Goal: Task Accomplishment & Management: Use online tool/utility

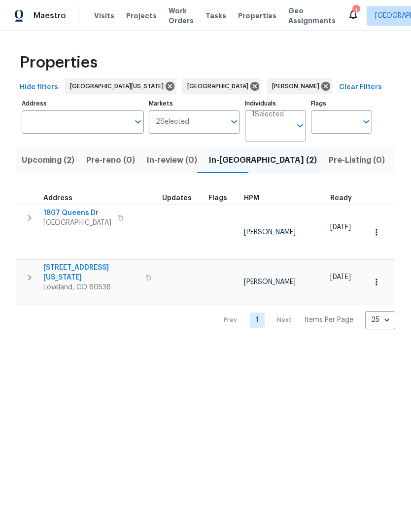
click at [61, 263] on span "3620 N Colorado Ave" at bounding box center [91, 273] width 96 height 20
click at [47, 165] on span "Upcoming (2)" at bounding box center [48, 160] width 53 height 14
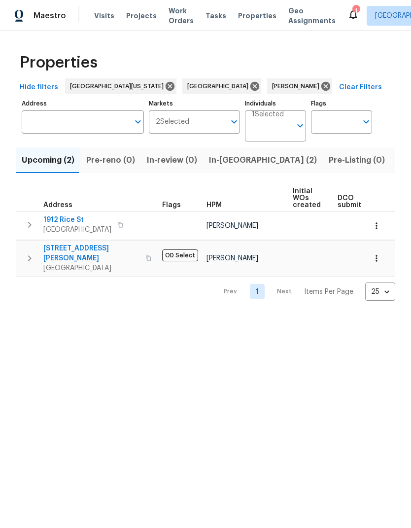
click at [232, 163] on span "In-reno (2)" at bounding box center [263, 160] width 108 height 14
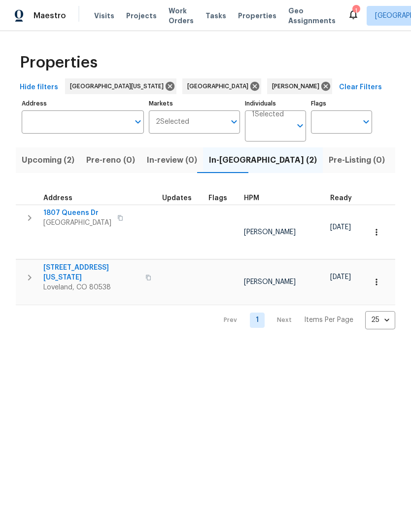
click at [72, 214] on span "1807 Queens Dr" at bounding box center [77, 213] width 68 height 10
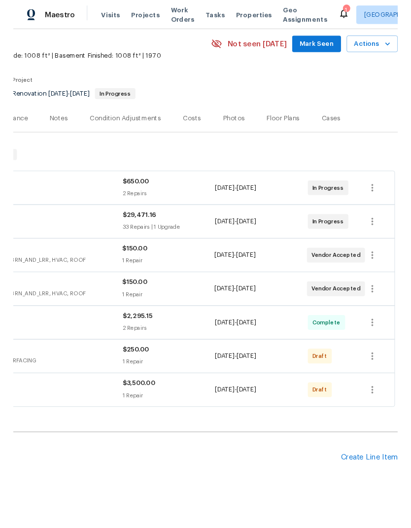
scroll to position [37, 146]
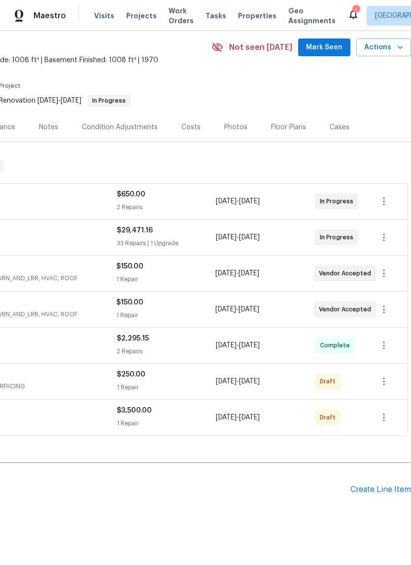
click at [371, 489] on div "Create Line Item" at bounding box center [381, 489] width 61 height 9
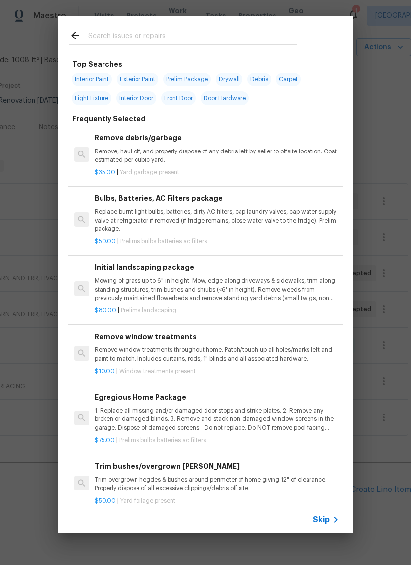
click at [109, 33] on input "text" at bounding box center [192, 37] width 209 height 15
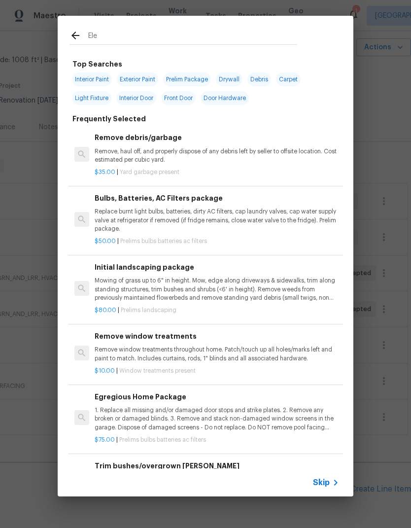
type input "Elec"
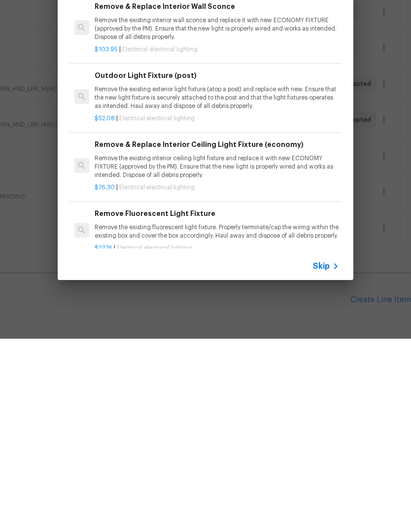
scroll to position [2112, 0]
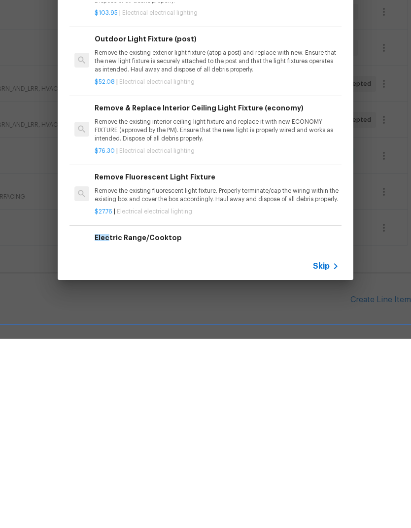
click at [332, 450] on icon at bounding box center [336, 456] width 12 height 12
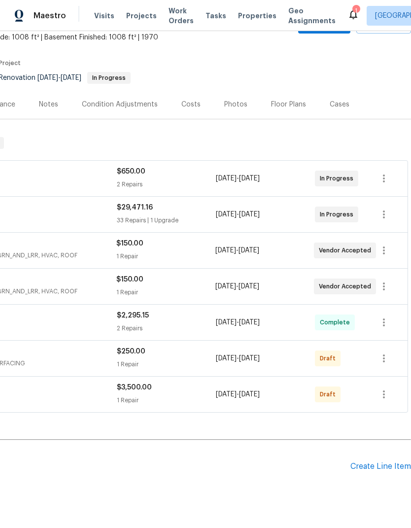
scroll to position [60, 146]
click at [383, 462] on div "Create Line Item" at bounding box center [381, 466] width 61 height 9
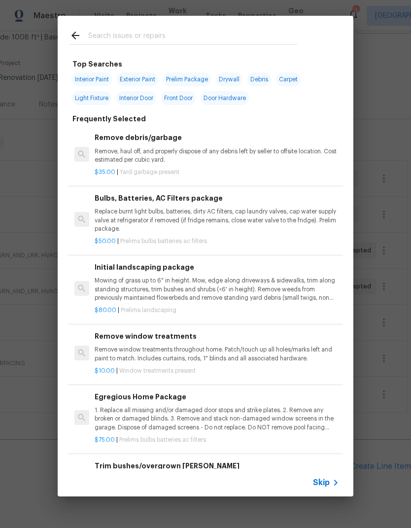
click at [329, 480] on span "Skip" at bounding box center [321, 483] width 17 height 10
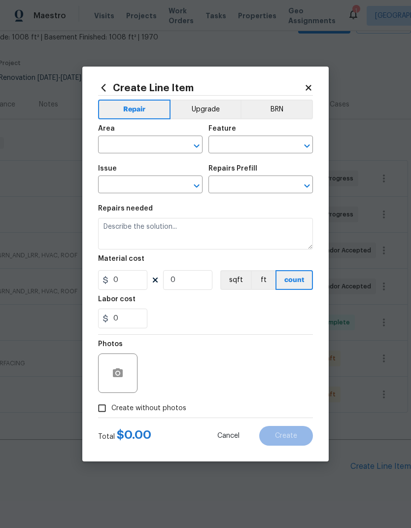
click at [120, 145] on input "text" at bounding box center [136, 145] width 77 height 15
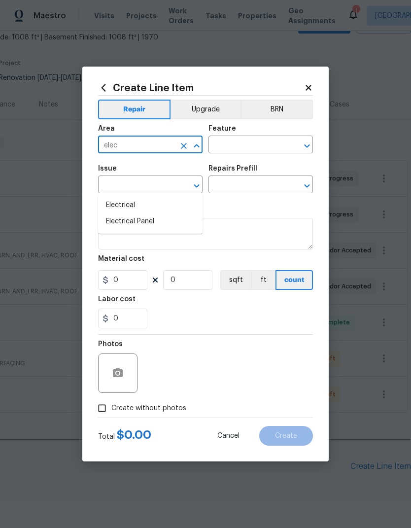
click at [114, 197] on li "Electrical" at bounding box center [150, 205] width 105 height 16
type input "Electrical"
click at [227, 148] on input "text" at bounding box center [247, 145] width 77 height 15
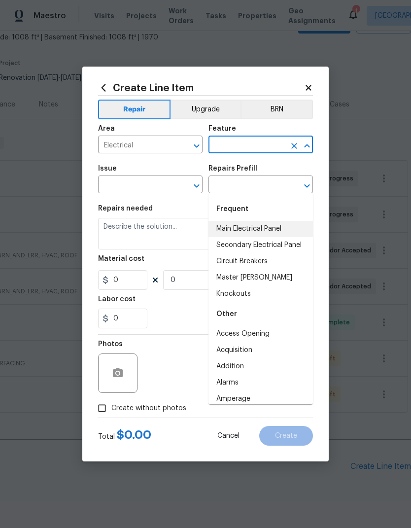
click at [293, 221] on li "Main Electrical Panel" at bounding box center [261, 229] width 105 height 16
type input "Main Electrical Panel"
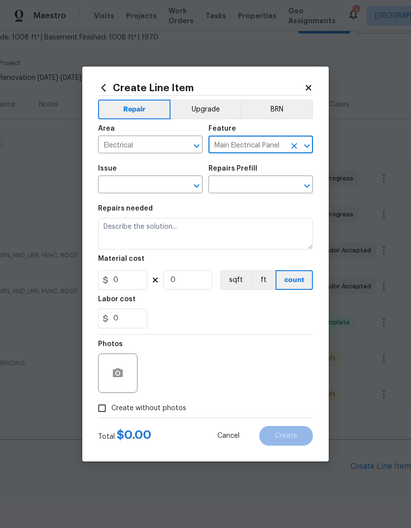
click at [125, 187] on input "text" at bounding box center [136, 185] width 77 height 15
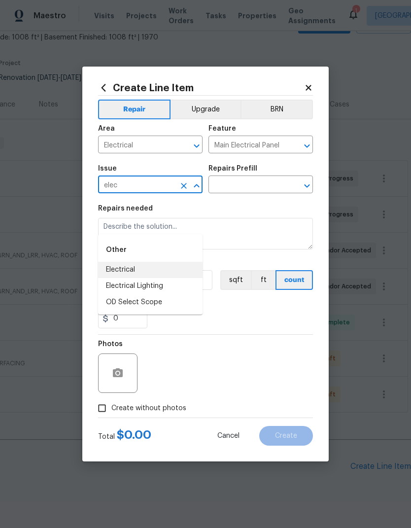
click at [123, 262] on li "Electrical" at bounding box center [150, 270] width 105 height 16
type input "Electrical"
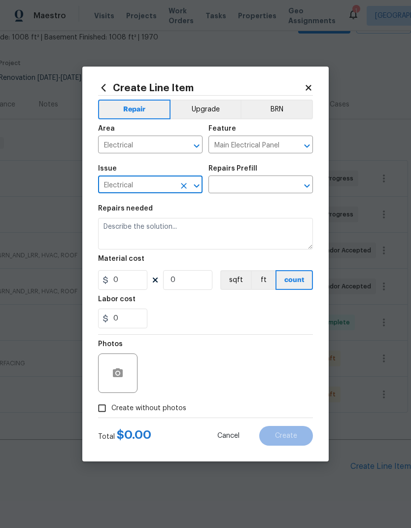
click at [284, 184] on input "text" at bounding box center [247, 185] width 77 height 15
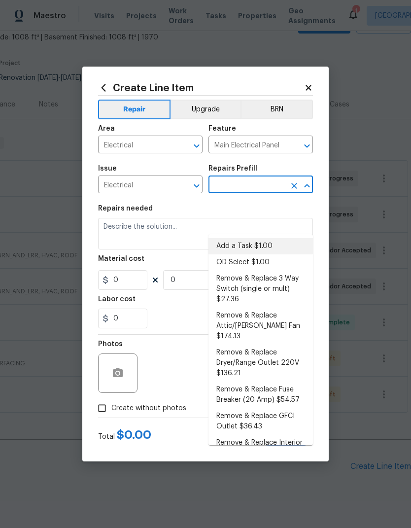
click at [288, 238] on li "Add a Task $1.00" at bounding box center [261, 246] width 105 height 16
type input "Add a Task $1.00"
type textarea "HPM to detail"
type input "1"
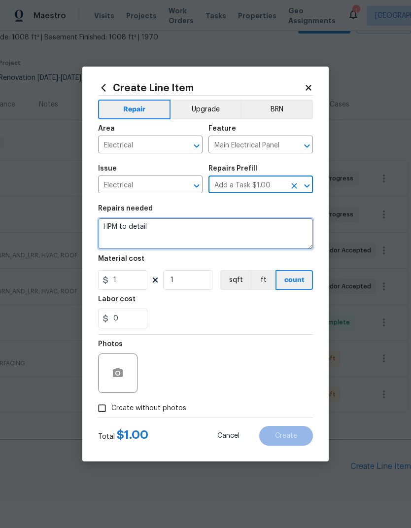
click at [115, 232] on textarea "HPM to detail" at bounding box center [205, 234] width 215 height 32
click at [117, 226] on textarea "HPM to detail" at bounding box center [205, 234] width 215 height 32
click at [121, 231] on textarea "HPM to detail" at bounding box center [205, 234] width 215 height 32
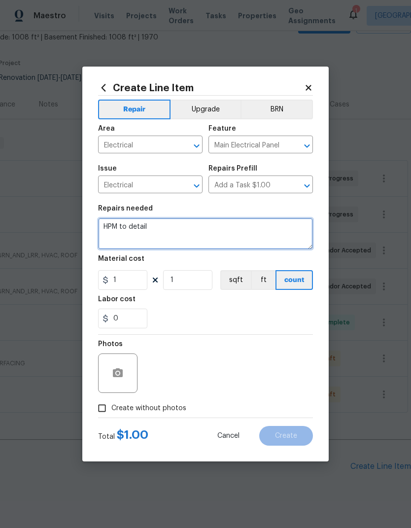
click at [121, 230] on textarea "HPM to detail" at bounding box center [205, 234] width 215 height 32
click at [124, 229] on textarea "HPM to detail" at bounding box center [205, 234] width 215 height 32
type textarea "Main electric panel: Please review panel as we want to install air conditioning…"
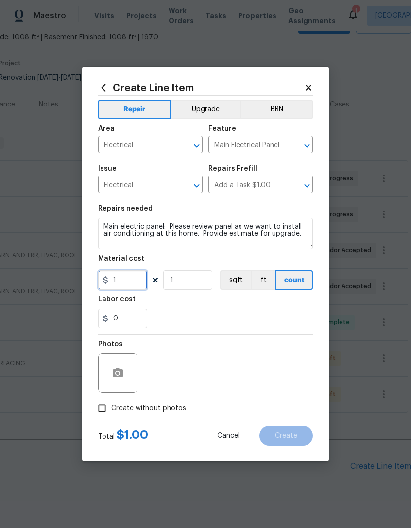
click at [113, 280] on input "1" at bounding box center [122, 280] width 49 height 20
click at [119, 285] on input "1" at bounding box center [122, 280] width 49 height 20
click at [118, 285] on input "1" at bounding box center [122, 280] width 49 height 20
click at [121, 279] on input "1" at bounding box center [122, 280] width 49 height 20
type input "150"
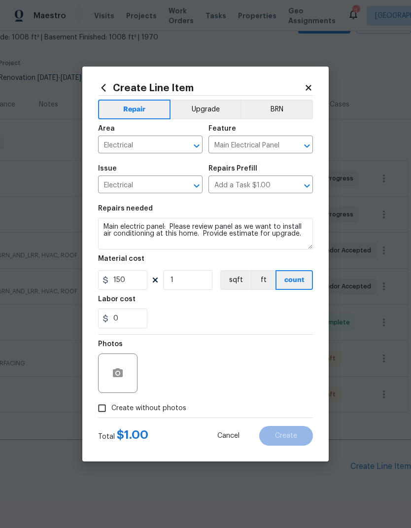
click at [289, 310] on div "0" at bounding box center [205, 319] width 215 height 20
click at [310, 347] on div "Photos" at bounding box center [205, 367] width 215 height 64
click at [106, 411] on input "Create without photos" at bounding box center [102, 408] width 19 height 19
checkbox input "true"
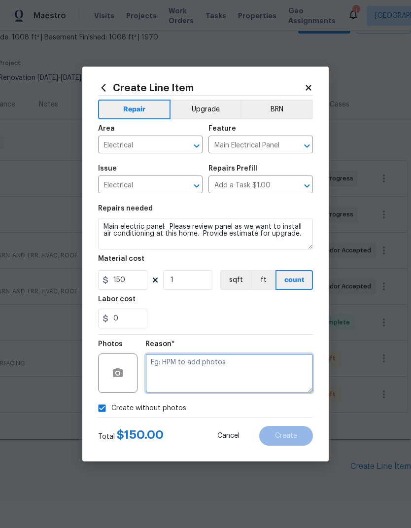
click at [300, 371] on textarea at bounding box center [229, 373] width 168 height 39
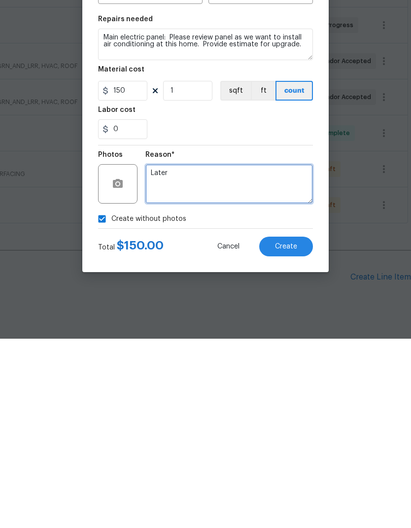
type textarea "Later"
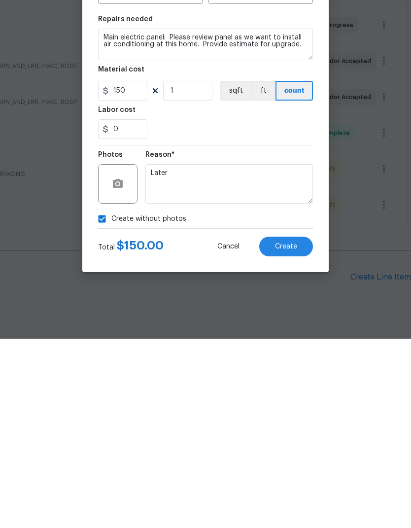
click at [302, 426] on button "Create" at bounding box center [286, 436] width 54 height 20
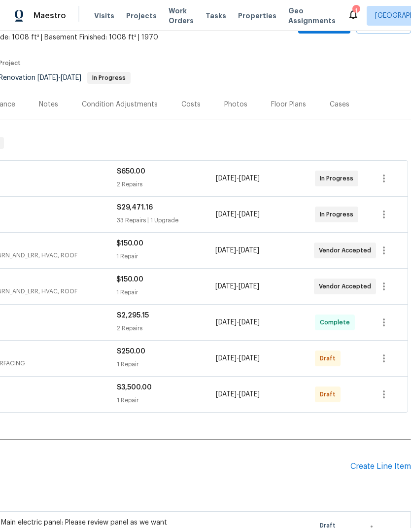
click at [6, 518] on div "Main electric panel: Please review panel as we want to install air conditioning…" at bounding box center [88, 537] width 174 height 39
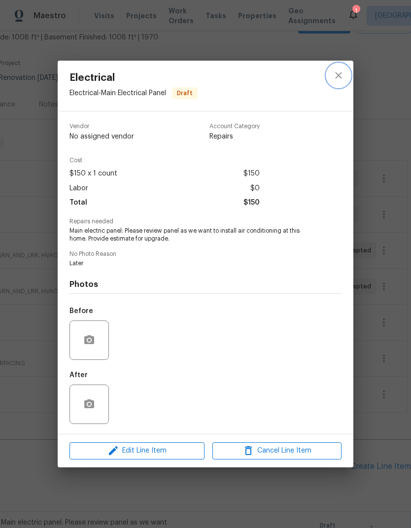
click at [342, 72] on icon "close" at bounding box center [338, 75] width 6 height 6
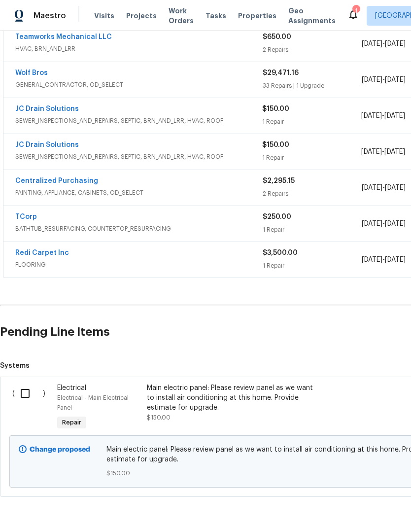
scroll to position [193, 0]
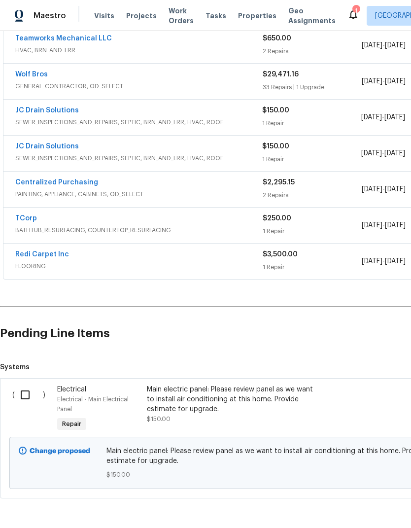
click at [25, 385] on input "checkbox" at bounding box center [29, 395] width 28 height 21
checkbox input "true"
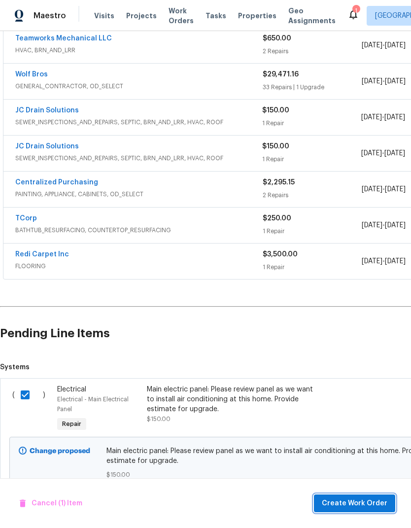
click at [355, 499] on span "Create Work Order" at bounding box center [355, 504] width 66 height 12
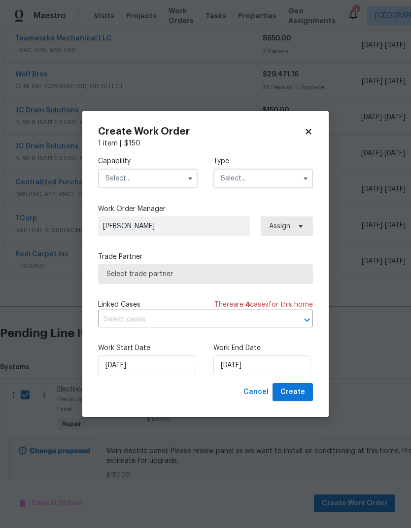
click at [110, 181] on input "text" at bounding box center [148, 179] width 100 height 20
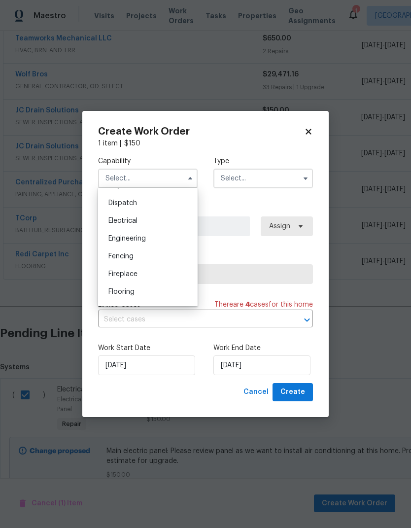
scroll to position [309, 0]
click at [112, 202] on span "Electrical" at bounding box center [122, 202] width 29 height 7
type input "Electrical"
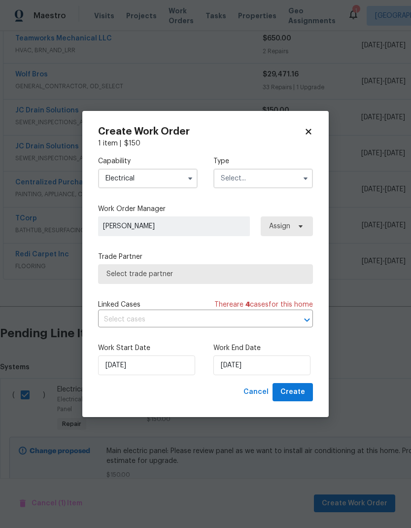
click at [289, 177] on input "text" at bounding box center [264, 179] width 100 height 20
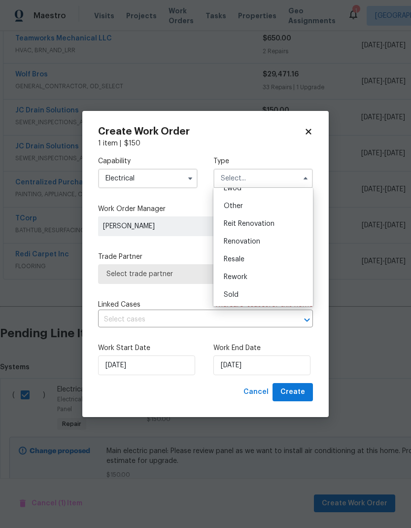
scroll to position [117, 0]
click at [290, 241] on div "Renovation" at bounding box center [263, 242] width 95 height 18
type input "Renovation"
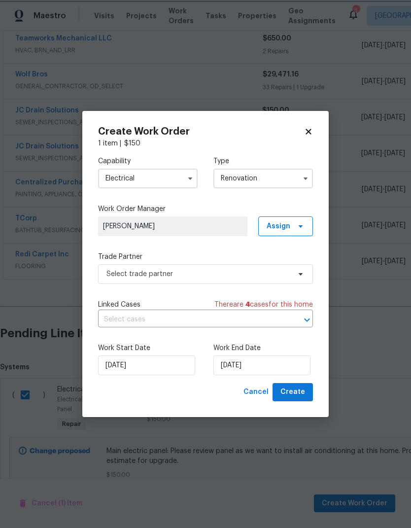
scroll to position [0, 0]
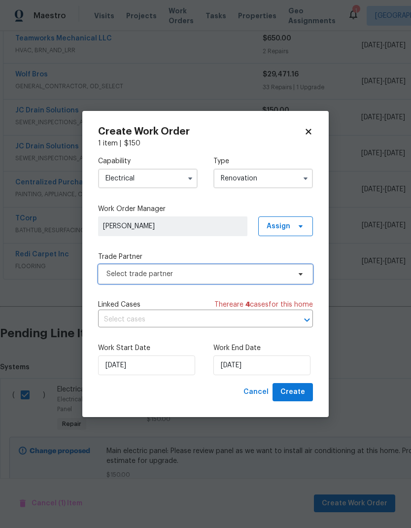
click at [293, 268] on span "Select trade partner" at bounding box center [205, 274] width 215 height 20
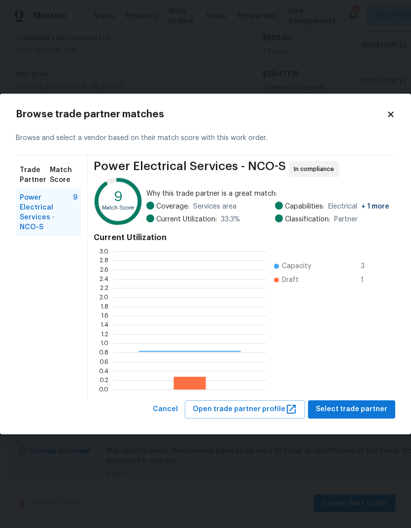
scroll to position [138, 153]
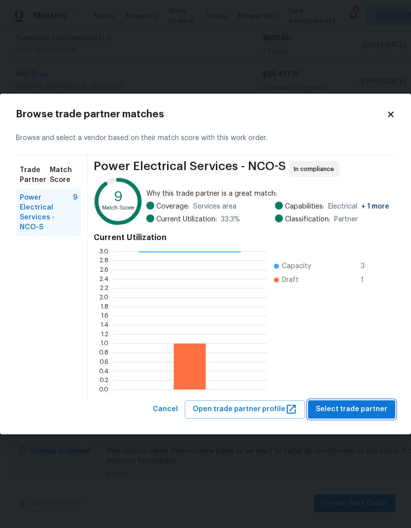
click at [359, 412] on span "Select trade partner" at bounding box center [352, 409] width 72 height 12
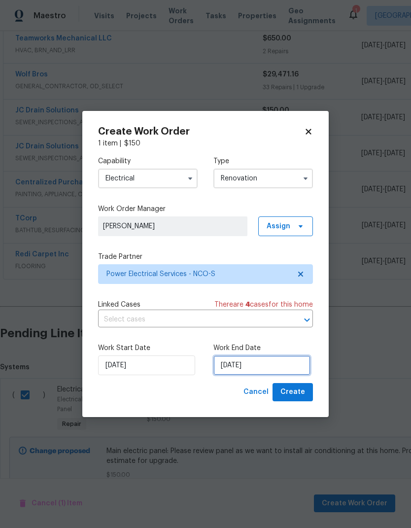
click at [299, 364] on input "[DATE]" at bounding box center [262, 366] width 97 height 20
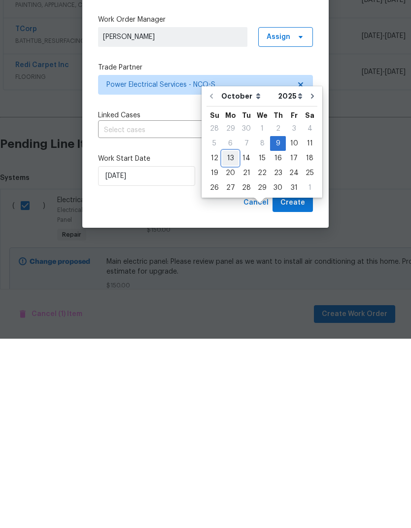
click at [233, 341] on div "13" at bounding box center [230, 348] width 16 height 14
type input "[DATE]"
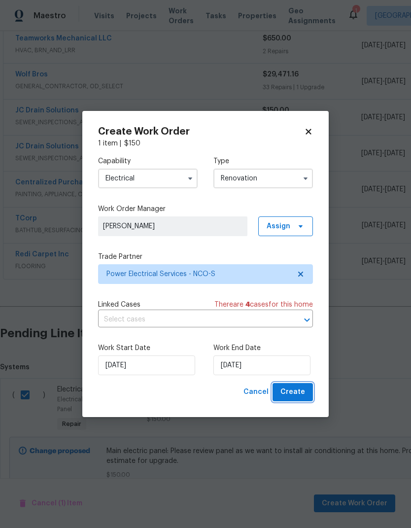
click at [304, 391] on span "Create" at bounding box center [293, 392] width 25 height 12
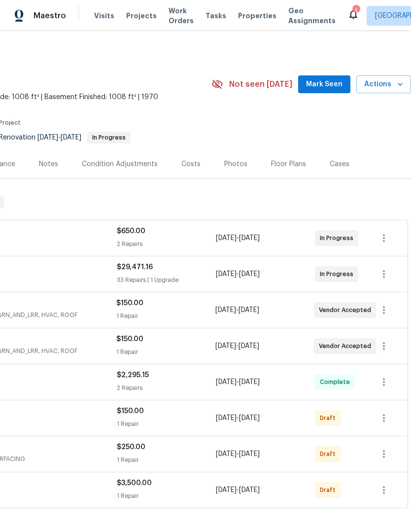
scroll to position [0, 146]
click at [391, 78] on span "Actions" at bounding box center [383, 84] width 39 height 12
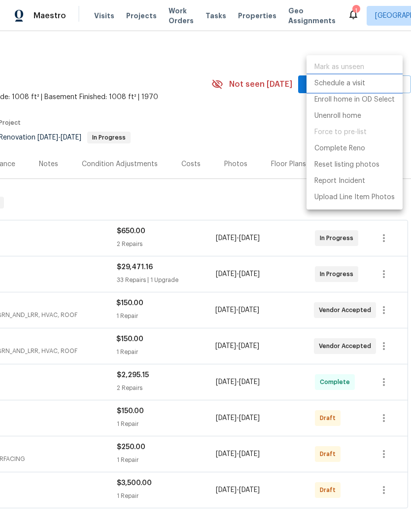
click at [370, 85] on li "Schedule a visit" at bounding box center [355, 83] width 96 height 16
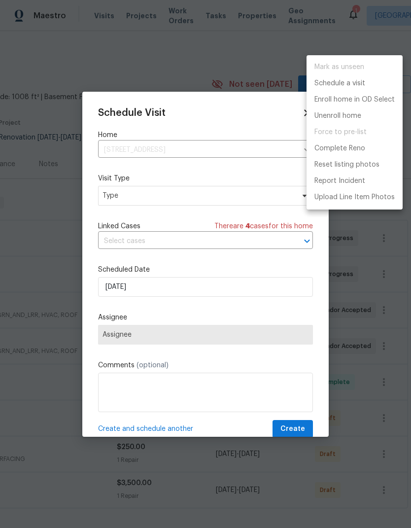
click at [115, 189] on div at bounding box center [205, 264] width 411 height 528
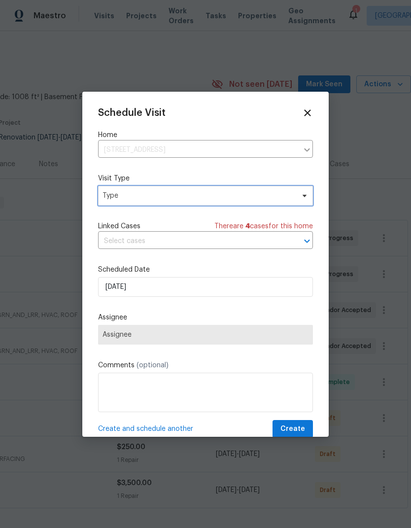
click at [113, 200] on span "Type" at bounding box center [199, 196] width 192 height 10
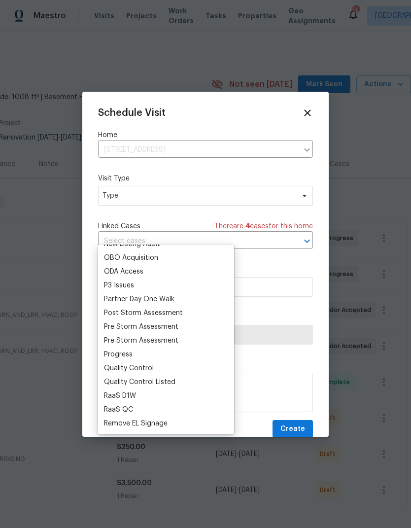
scroll to position [563, 0]
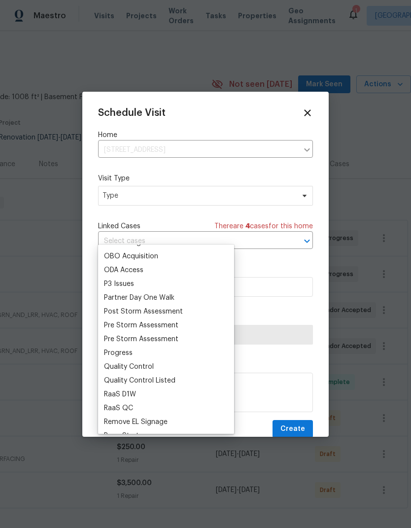
click at [107, 348] on div "Progress" at bounding box center [118, 353] width 29 height 10
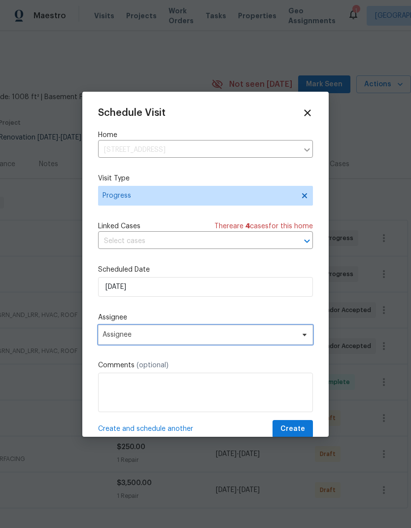
click at [110, 334] on span "Assignee" at bounding box center [199, 335] width 193 height 8
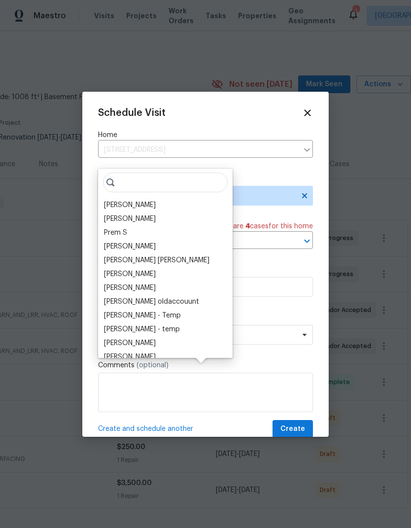
click at [107, 200] on div "[PERSON_NAME]" at bounding box center [130, 205] width 52 height 10
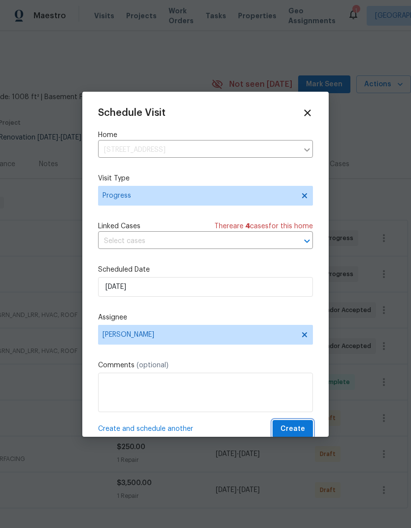
click at [303, 423] on button "Create" at bounding box center [293, 429] width 40 height 18
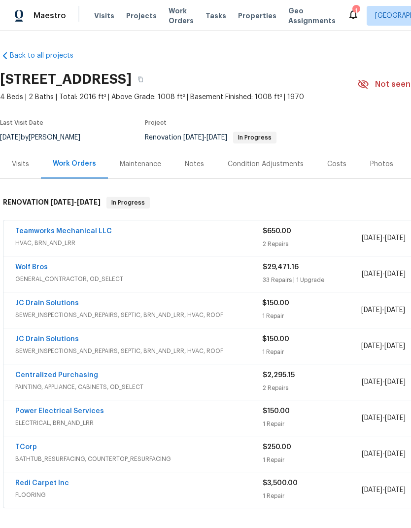
scroll to position [0, 0]
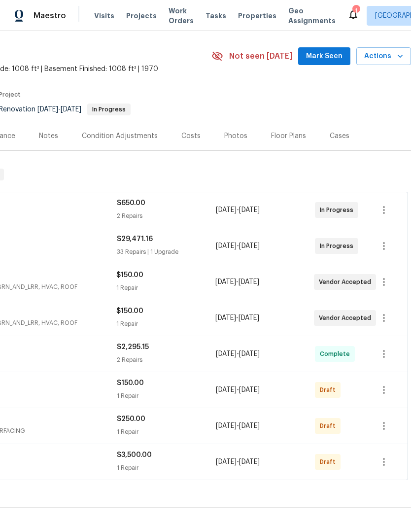
scroll to position [28, 146]
click at [384, 390] on icon "button" at bounding box center [384, 390] width 2 height 8
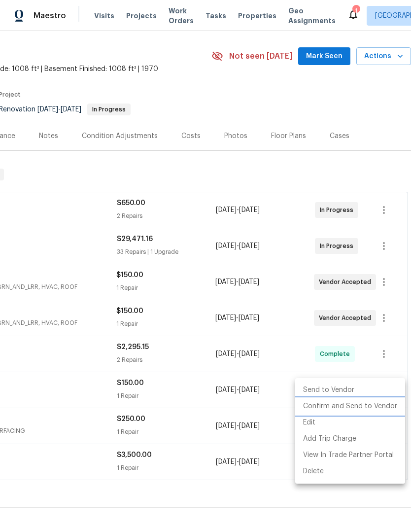
click at [376, 409] on li "Confirm and Send to Vendor" at bounding box center [350, 406] width 110 height 16
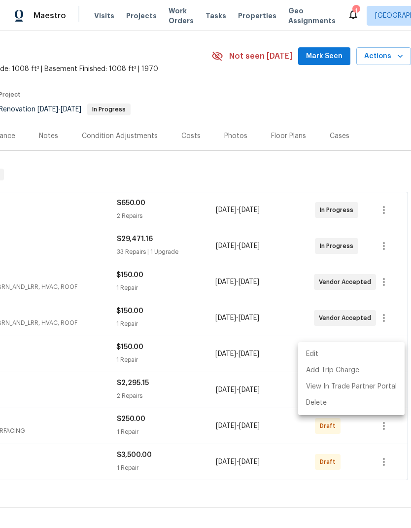
click at [351, 106] on div at bounding box center [205, 264] width 411 height 528
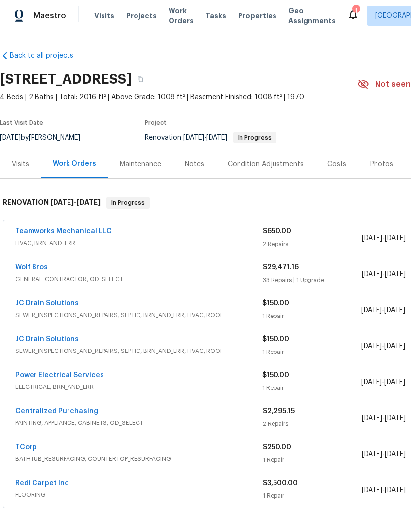
scroll to position [0, 0]
click at [66, 372] on link "Power Electrical Services" at bounding box center [59, 375] width 89 height 7
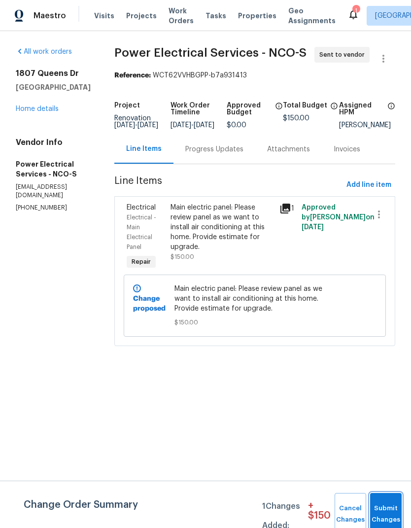
click at [384, 510] on button "Submit Changes" at bounding box center [386, 514] width 32 height 42
